Goal: Find specific page/section: Find specific page/section

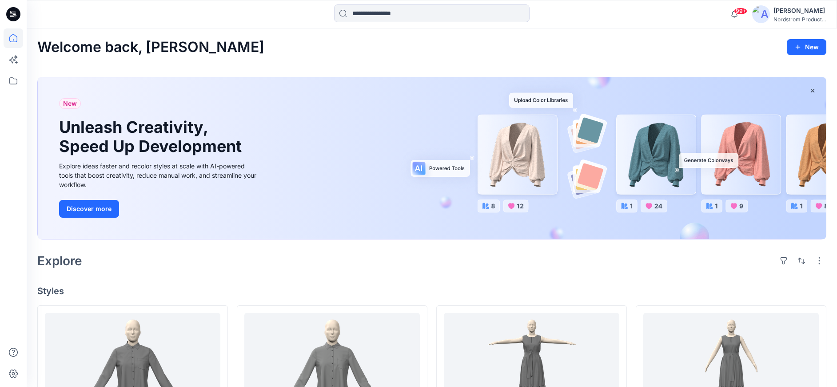
scroll to position [3077, 0]
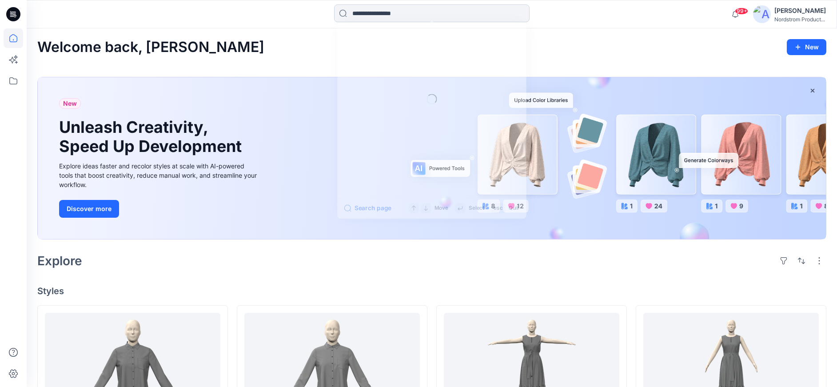
click at [480, 11] on input at bounding box center [432, 13] width 196 height 18
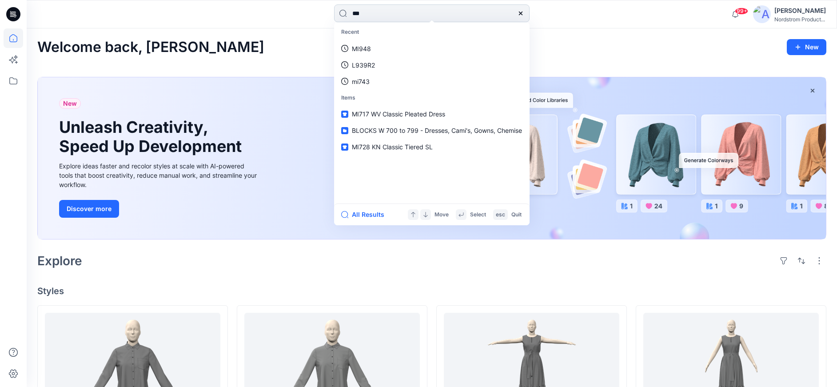
type input "****"
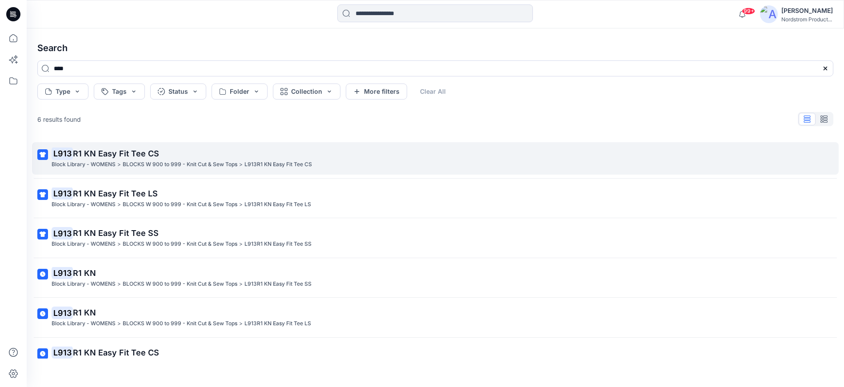
click at [181, 152] on p "L913 R1 KN Easy Fit Tee CS" at bounding box center [435, 154] width 766 height 12
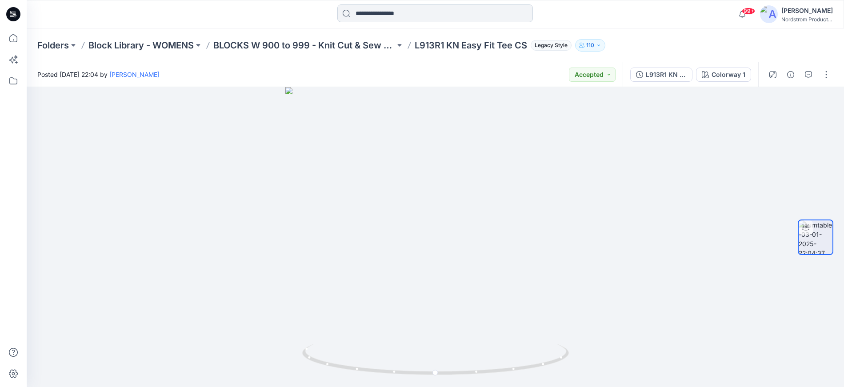
click at [448, 16] on input at bounding box center [435, 13] width 196 height 18
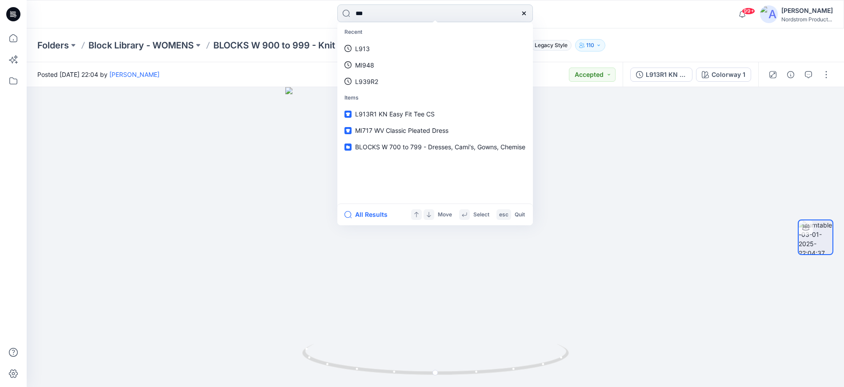
type input "****"
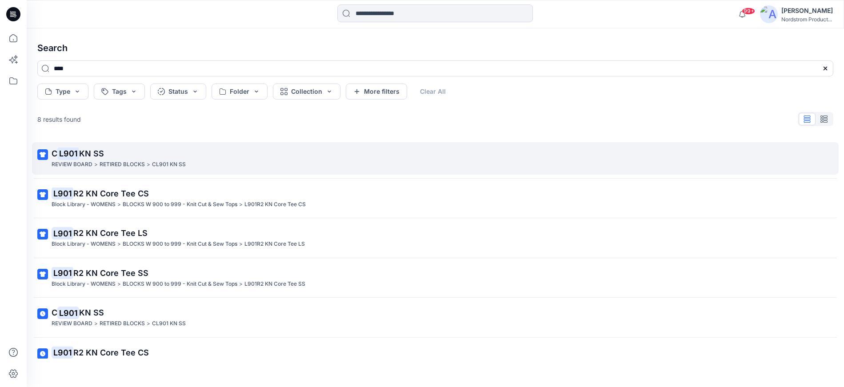
click at [142, 152] on p "C L901 KN SS" at bounding box center [435, 154] width 766 height 12
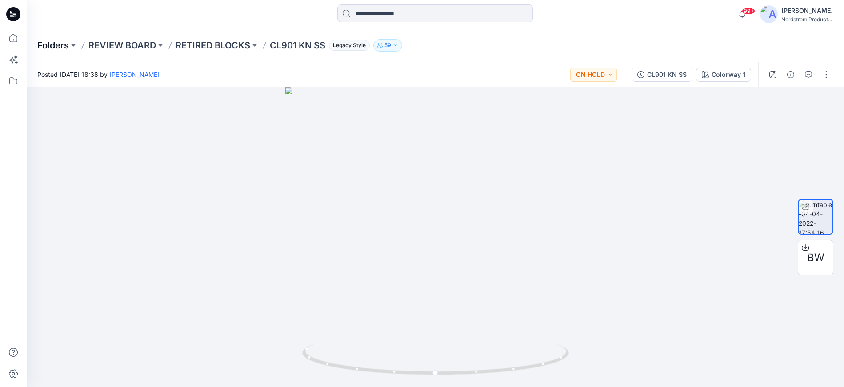
click at [62, 46] on p "Folders" at bounding box center [53, 45] width 32 height 12
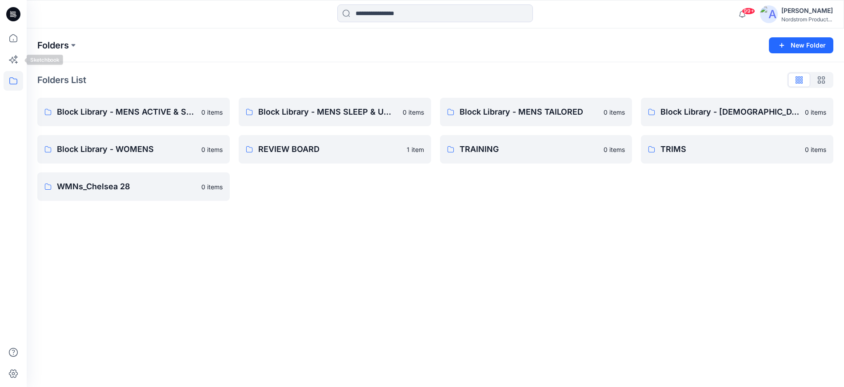
click at [56, 40] on p "Folders" at bounding box center [53, 45] width 32 height 12
click at [58, 44] on p "Folders" at bounding box center [53, 45] width 32 height 12
click at [75, 46] on button at bounding box center [73, 45] width 9 height 12
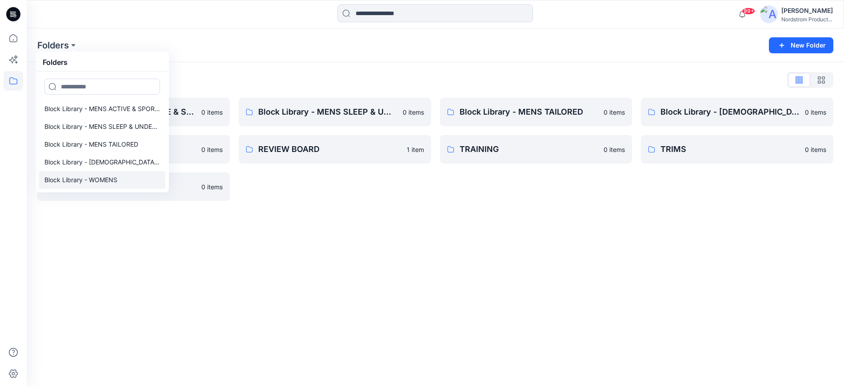
click at [103, 182] on p "Block Library - WOMENS" at bounding box center [80, 180] width 73 height 11
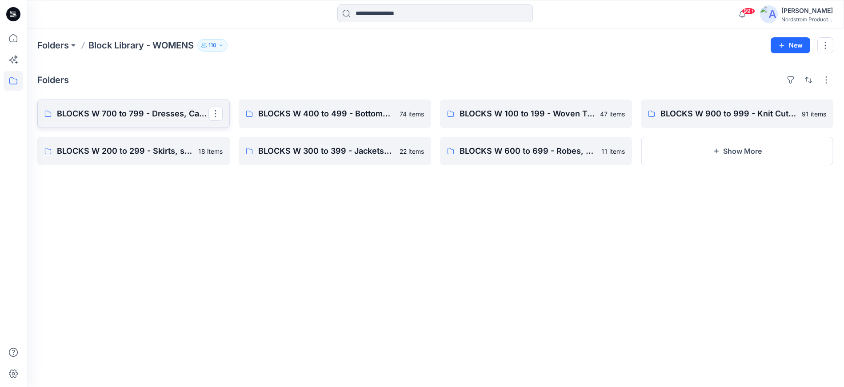
click at [161, 109] on p "BLOCKS W 700 to 799 - Dresses, Cami's, Gowns, Chemise" at bounding box center [133, 114] width 152 height 12
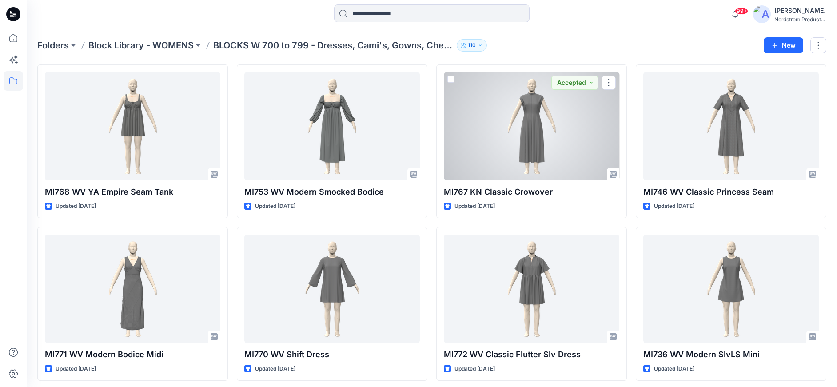
scroll to position [1188, 0]
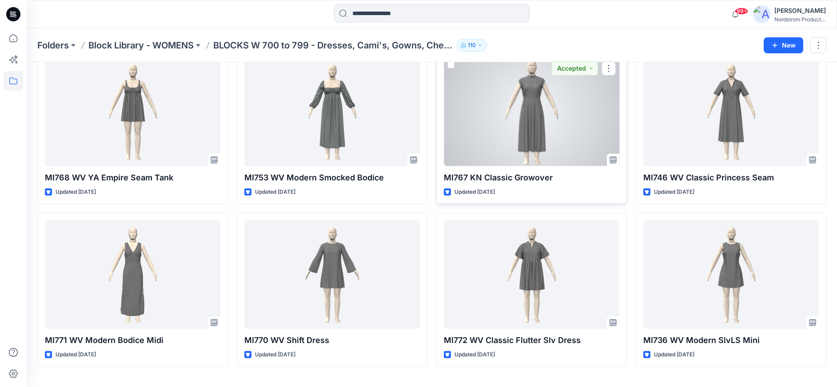
click at [528, 132] on div at bounding box center [532, 112] width 176 height 108
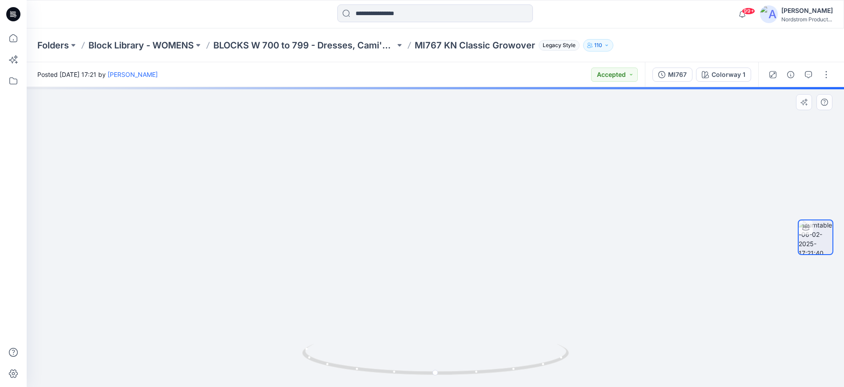
drag, startPoint x: 452, startPoint y: 134, endPoint x: 464, endPoint y: 309, distance: 175.5
click at [464, 309] on img at bounding box center [435, 229] width 577 height 316
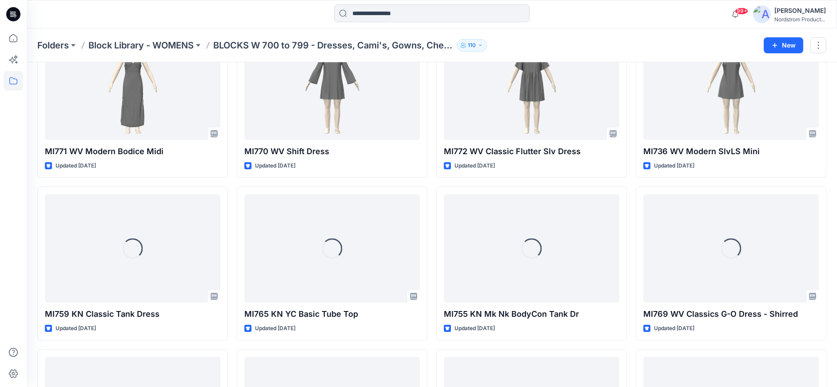
scroll to position [1392, 0]
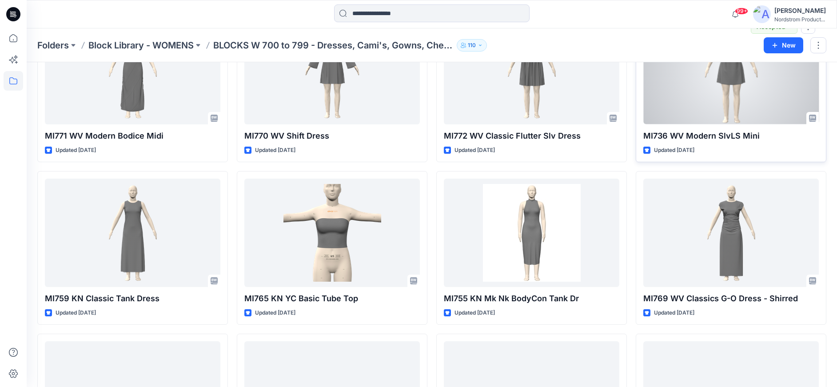
click at [706, 111] on div at bounding box center [731, 70] width 176 height 108
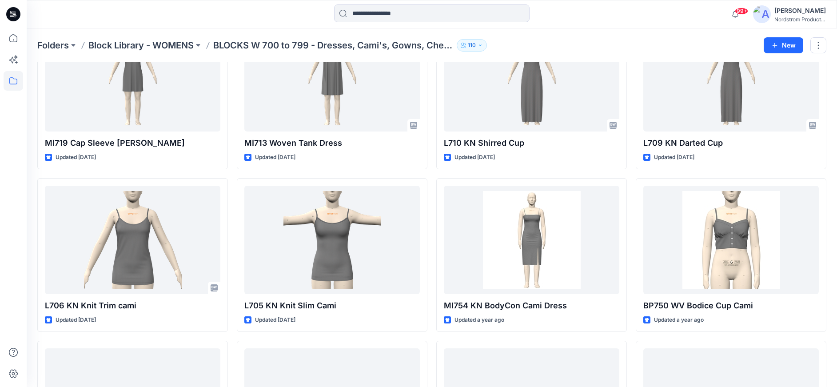
scroll to position [1837, 0]
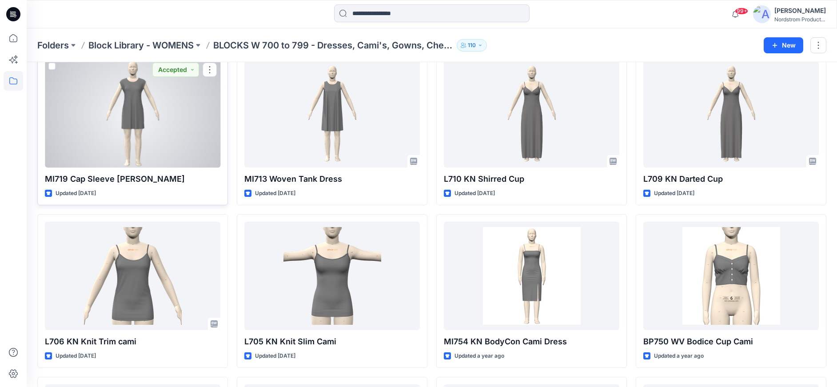
click at [163, 147] on div at bounding box center [133, 113] width 176 height 108
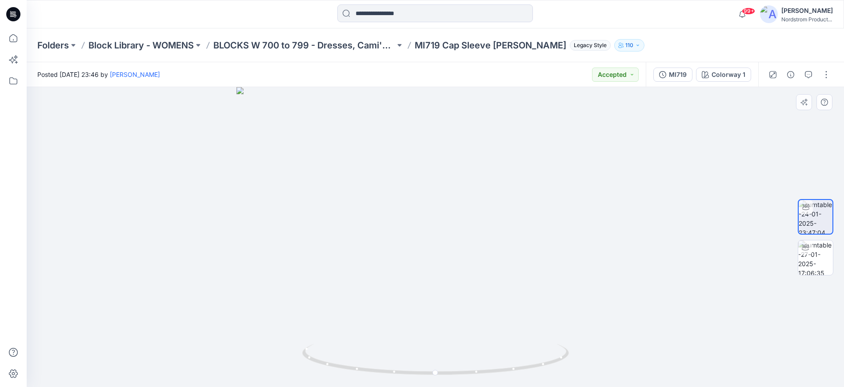
drag, startPoint x: 436, startPoint y: 185, endPoint x: 439, endPoint y: 288, distance: 102.7
click at [439, 288] on img at bounding box center [435, 237] width 398 height 300
drag, startPoint x: 433, startPoint y: 374, endPoint x: 464, endPoint y: 371, distance: 31.3
click at [464, 371] on circle at bounding box center [465, 372] width 5 height 5
click at [638, 32] on div "Folders Block Library - WOMENS BLOCKS W 700 to 799 - Dresses, Cami's, Gowns, Ch…" at bounding box center [435, 45] width 817 height 34
